Goal: Task Accomplishment & Management: Manage account settings

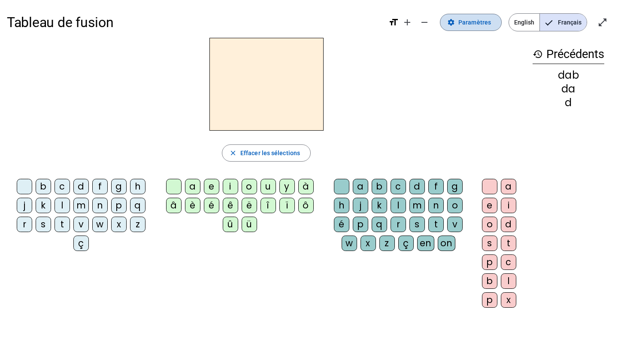
click at [473, 20] on span "Paramètres" at bounding box center [475, 22] width 33 height 10
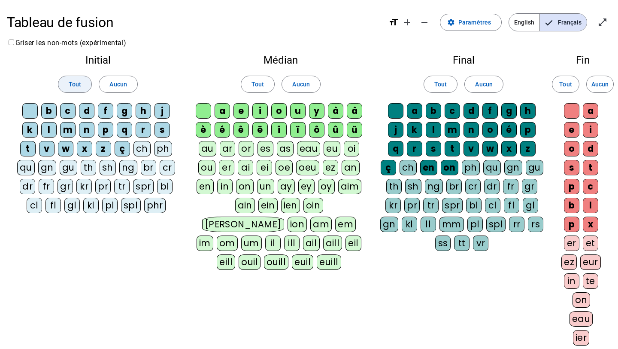
click at [81, 85] on span "Tout" at bounding box center [75, 84] width 12 height 10
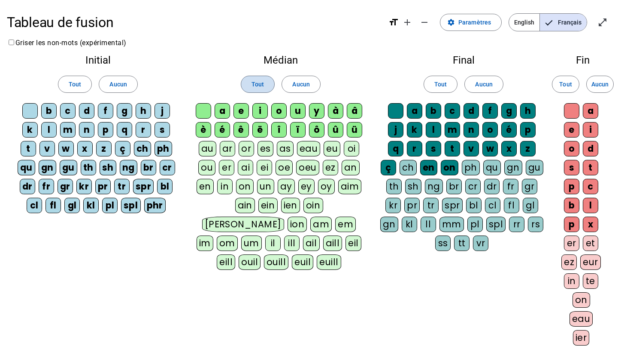
click at [255, 88] on span "Tout" at bounding box center [258, 84] width 12 height 10
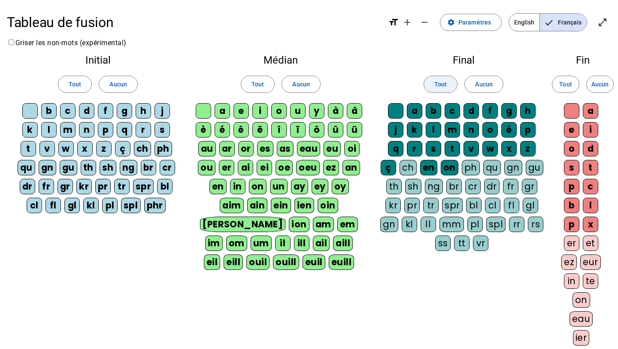
click at [442, 82] on span "Tout" at bounding box center [441, 84] width 12 height 10
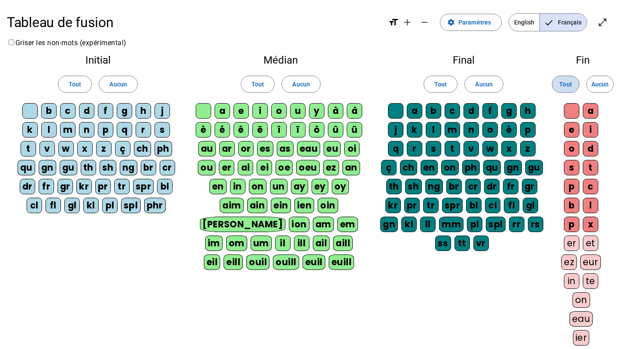
click at [564, 86] on span "Tout" at bounding box center [566, 84] width 12 height 10
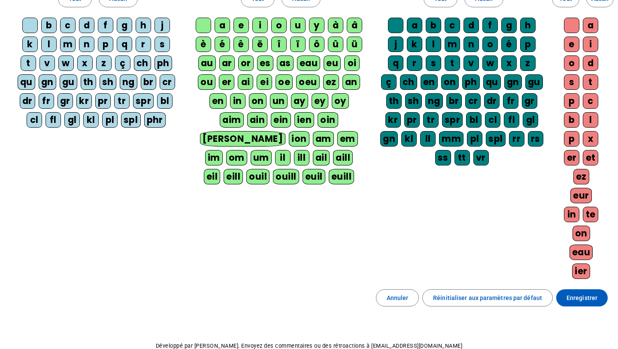
scroll to position [133, 0]
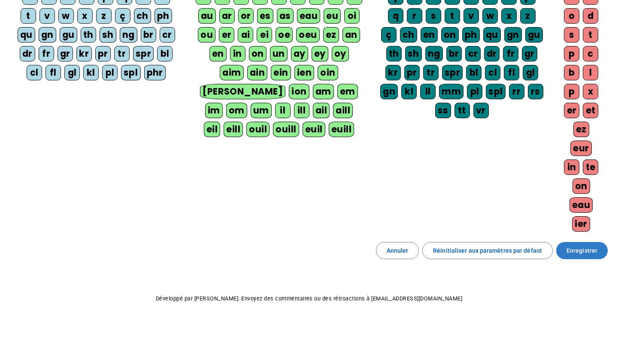
click at [582, 253] on span "Enregistrer" at bounding box center [582, 250] width 31 height 10
